Goal: Find specific fact: Find specific fact

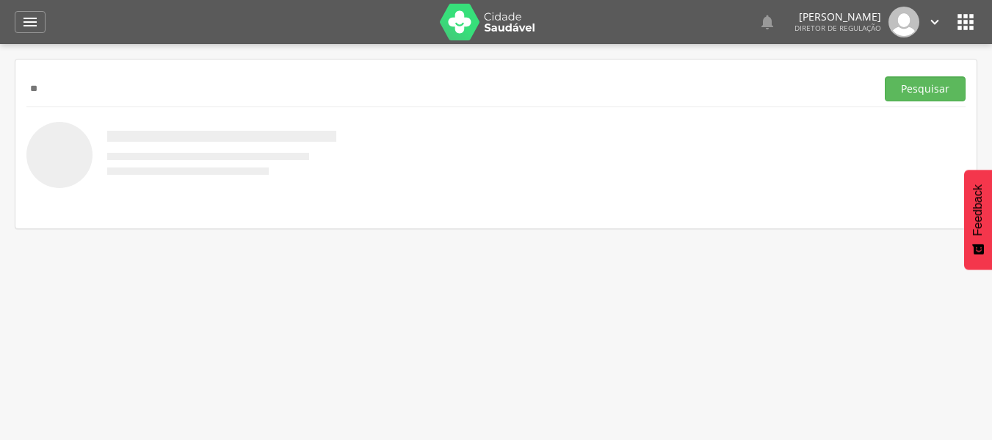
type input "*"
type input "**********"
click at [927, 99] on button "Pesquisar" at bounding box center [925, 88] width 81 height 25
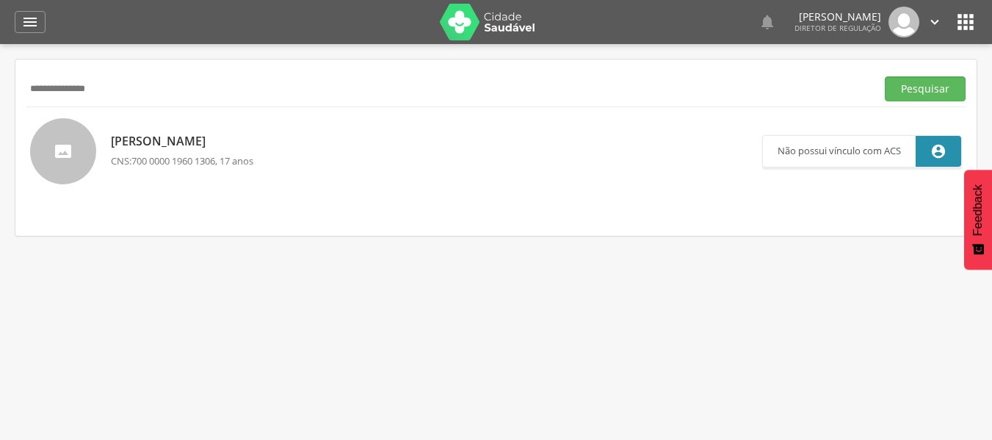
click at [188, 156] on span "700 0000 1960 1306" at bounding box center [173, 160] width 84 height 13
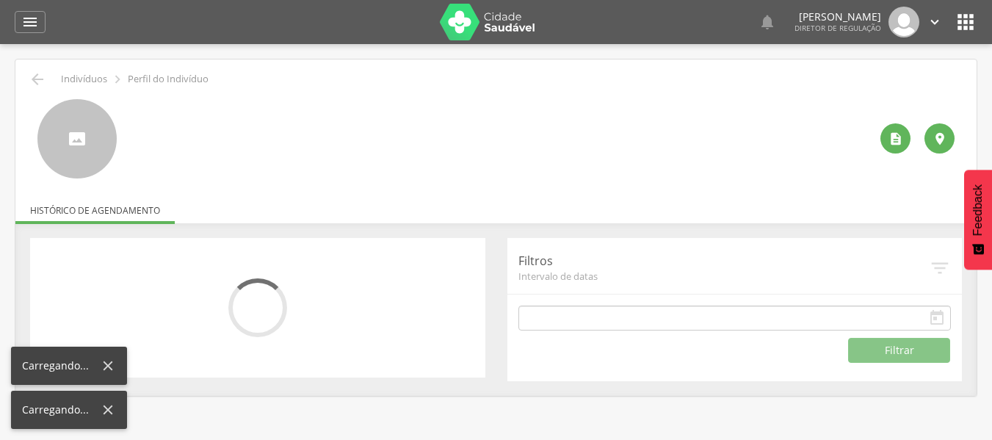
type input "**********"
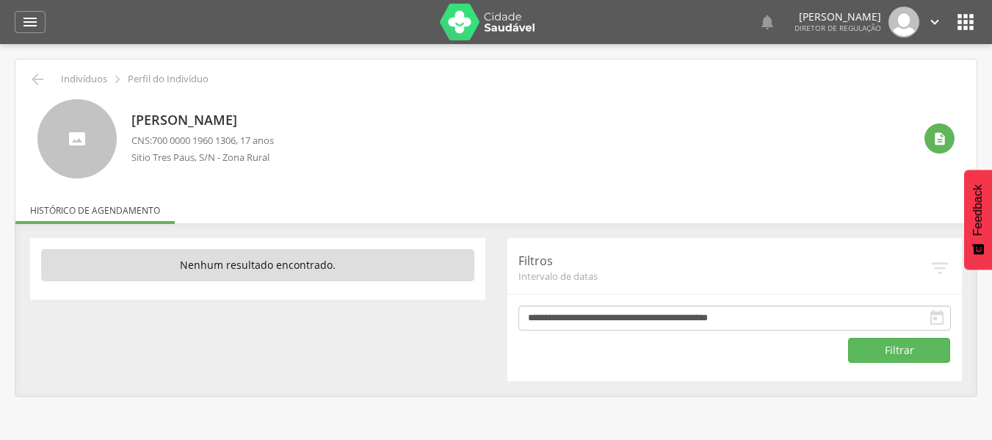
click at [169, 126] on p "[PERSON_NAME]" at bounding box center [202, 120] width 142 height 19
drag, startPoint x: 159, startPoint y: 141, endPoint x: 199, endPoint y: 142, distance: 40.4
click at [199, 142] on span "700 0000 1960 1306" at bounding box center [194, 140] width 84 height 13
click at [174, 137] on span "700 0000 1960 1306" at bounding box center [194, 140] width 84 height 13
drag, startPoint x: 156, startPoint y: 137, endPoint x: 245, endPoint y: 141, distance: 88.2
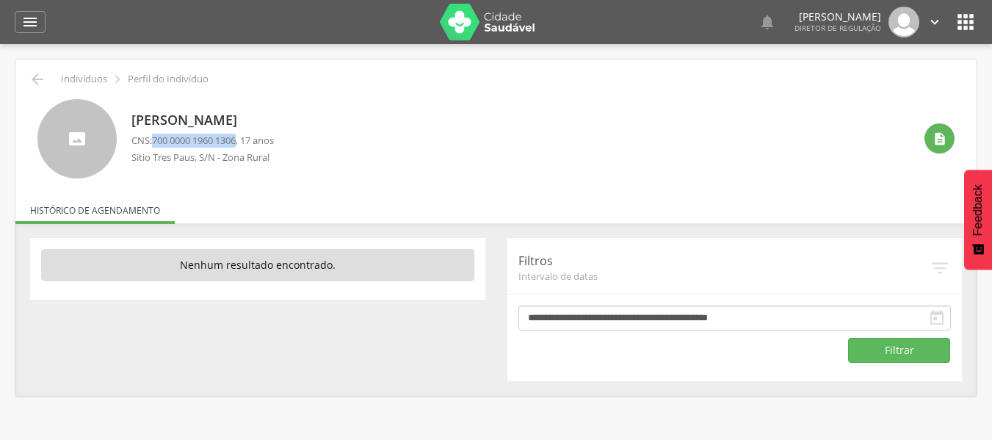
click at [245, 141] on p "CNS: 700 0000 1960 1306 , 17 anos" at bounding box center [202, 141] width 142 height 14
copy span "700 0000 1960 1306"
click at [967, 24] on icon "" at bounding box center [966, 22] width 24 height 24
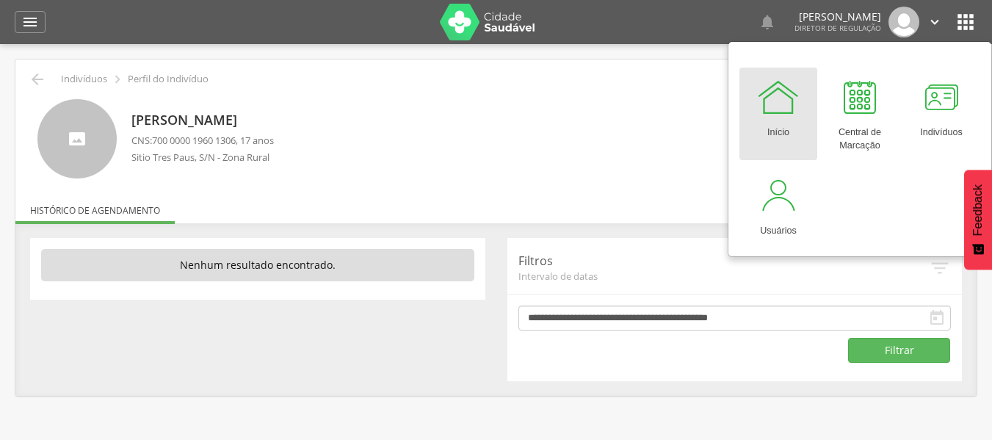
click at [767, 117] on div at bounding box center [778, 97] width 44 height 44
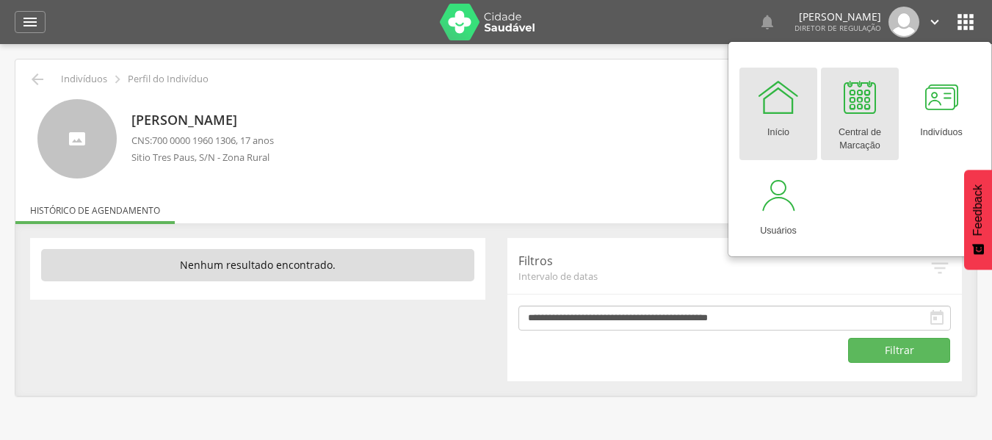
click at [854, 110] on div at bounding box center [860, 97] width 44 height 44
